Goal: Task Accomplishment & Management: Use online tool/utility

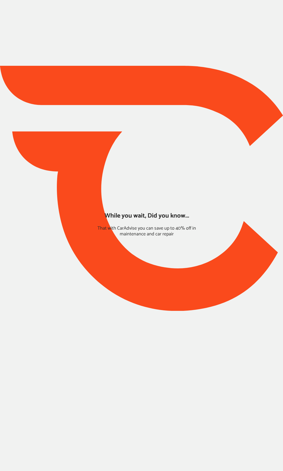
type input "*****"
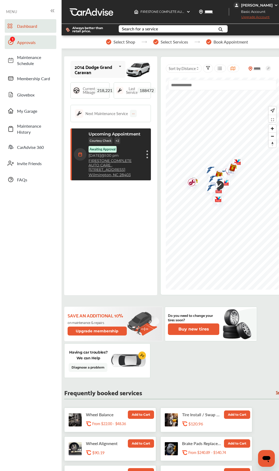
click at [27, 43] on span "Approvals" at bounding box center [35, 42] width 37 height 6
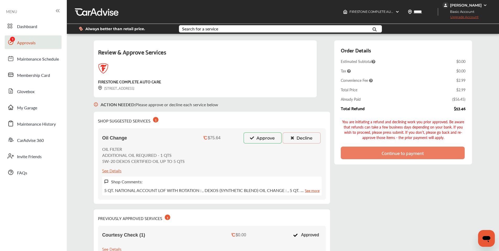
click at [256, 136] on button "Approve" at bounding box center [263, 137] width 38 height 11
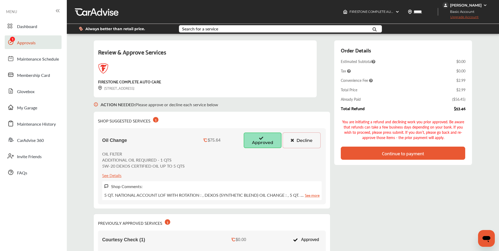
click at [273, 156] on div "Continue to payment" at bounding box center [403, 152] width 42 height 5
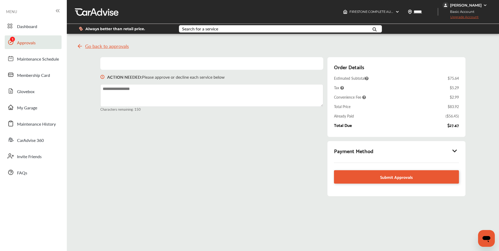
click at [273, 152] on div "Payment Method" at bounding box center [396, 150] width 125 height 9
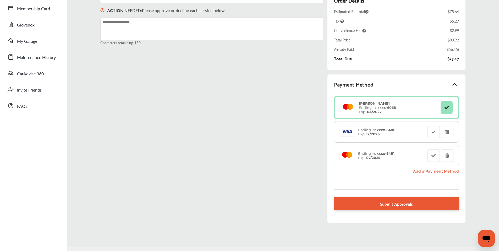
scroll to position [79, 0]
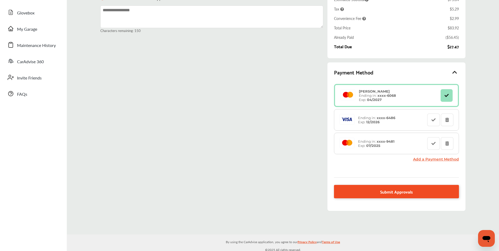
click at [273, 191] on link "Submit Approvals" at bounding box center [396, 191] width 125 height 13
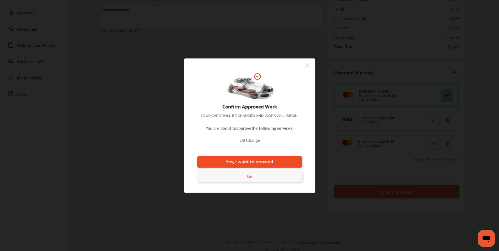
click at [267, 162] on span "Yes, I want to proceed" at bounding box center [249, 161] width 47 height 5
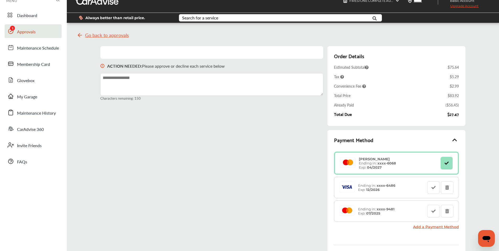
scroll to position [29, 0]
